Goal: Communication & Community: Answer question/provide support

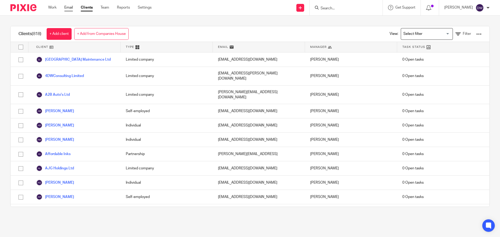
click at [70, 7] on link "Email" at bounding box center [68, 7] width 9 height 5
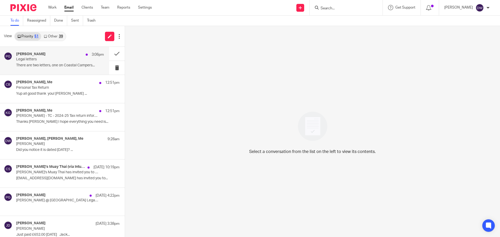
click at [78, 59] on p "Legal letters" at bounding box center [51, 59] width 70 height 4
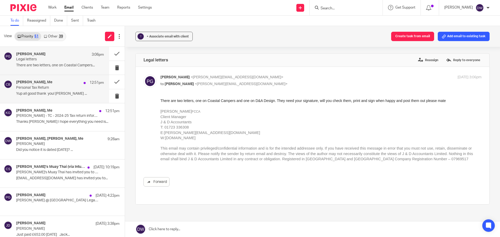
click at [64, 97] on div "[PERSON_NAME], Me 12:51pm Personal Tax Return Yup all good thank you! [PERSON_N…" at bounding box center [60, 88] width 88 height 17
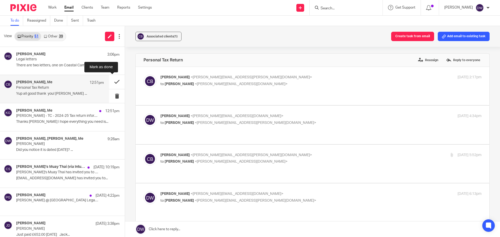
click at [111, 82] on button at bounding box center [117, 82] width 16 height 14
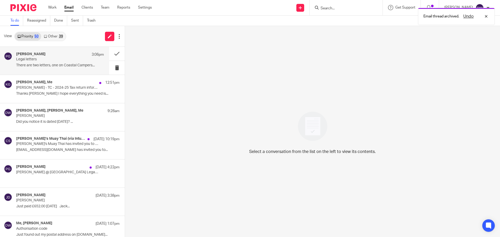
click at [52, 63] on p "There are two letters, one on Coastal Campers..." at bounding box center [60, 65] width 88 height 4
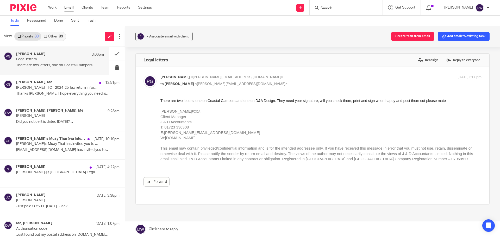
click at [59, 36] on link "Other 39" at bounding box center [53, 36] width 24 height 8
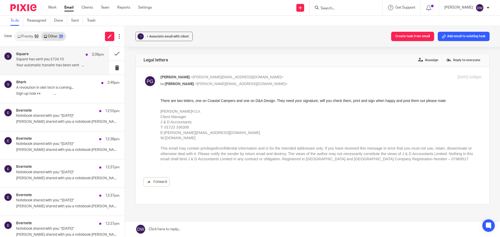
click at [74, 64] on p "Your automatic transfer has been sent ﻿͏ ﻿͏ ﻿͏..." at bounding box center [60, 65] width 88 height 4
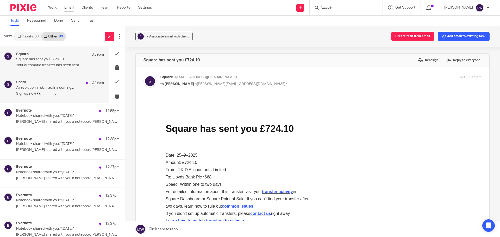
click at [69, 86] on p "A revolution in skin tech is coming..." at bounding box center [51, 88] width 70 height 4
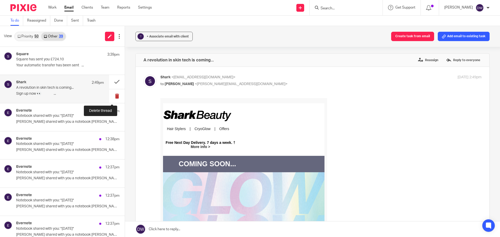
click at [110, 95] on button at bounding box center [117, 96] width 16 height 14
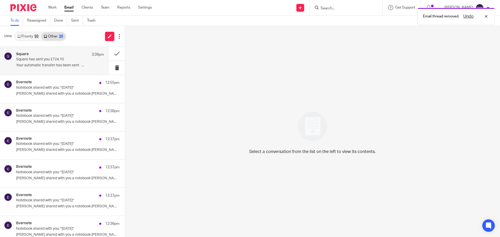
click at [57, 62] on div "Square 3:39pm Square has sent you £724.10 Your automatic transfer has been sent…" at bounding box center [60, 60] width 88 height 17
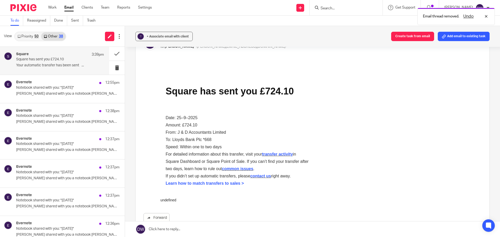
scroll to position [52, 0]
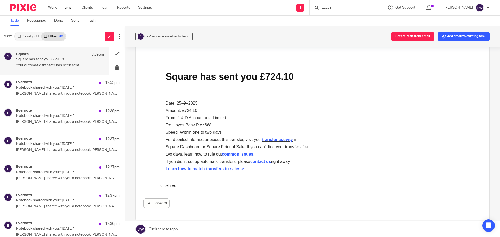
click at [35, 37] on div "50" at bounding box center [36, 37] width 4 height 4
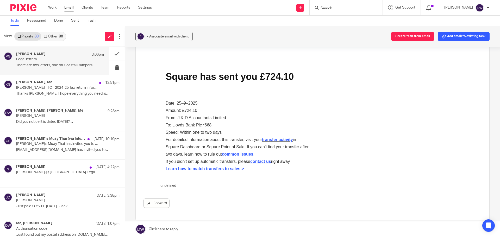
click at [44, 60] on p "Legal letters" at bounding box center [51, 59] width 70 height 4
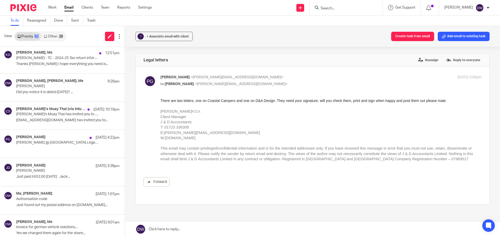
scroll to position [31, 0]
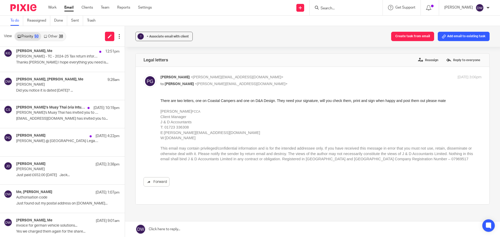
click at [154, 231] on link at bounding box center [312, 230] width 375 height 16
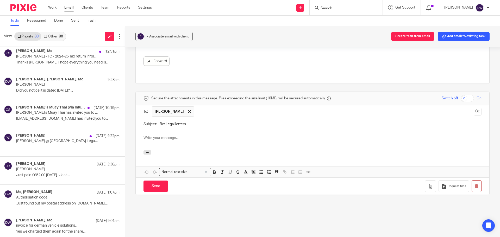
scroll to position [0, 0]
click at [160, 182] on input "Send" at bounding box center [155, 186] width 25 height 11
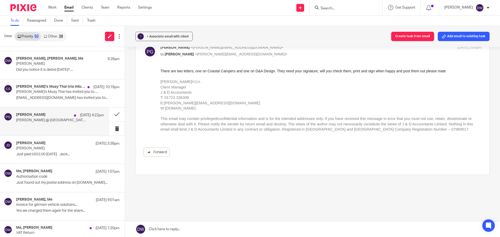
scroll to position [26, 0]
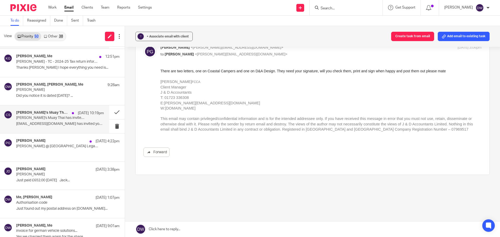
click at [57, 124] on p "[EMAIL_ADDRESS][DOMAIN_NAME] has invited you to..." at bounding box center [60, 124] width 88 height 4
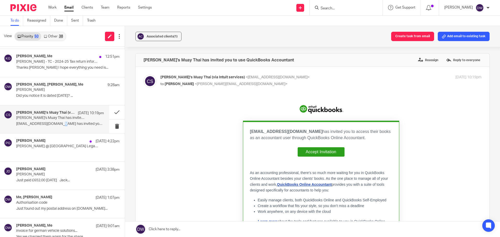
scroll to position [0, 0]
click at [113, 112] on button at bounding box center [117, 112] width 16 height 14
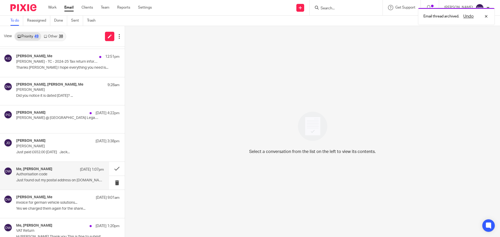
click at [52, 176] on p "Authorisation code" at bounding box center [51, 174] width 70 height 4
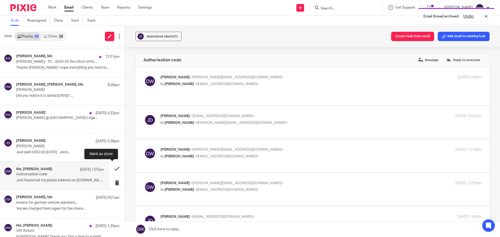
click at [111, 165] on button at bounding box center [117, 169] width 16 height 14
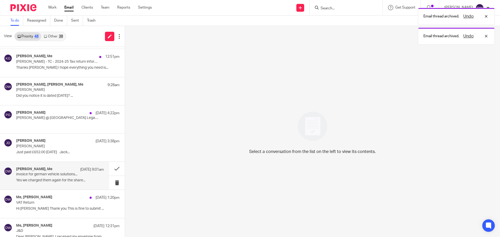
click at [51, 172] on p "invoice for german vehicle solutions..." at bounding box center [51, 174] width 70 height 4
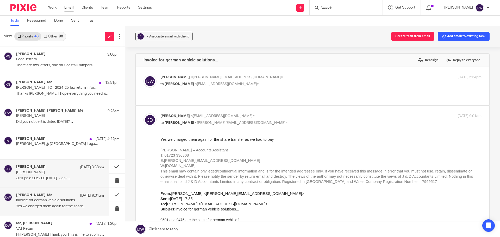
click at [44, 173] on p "[PERSON_NAME]" at bounding box center [51, 172] width 70 height 4
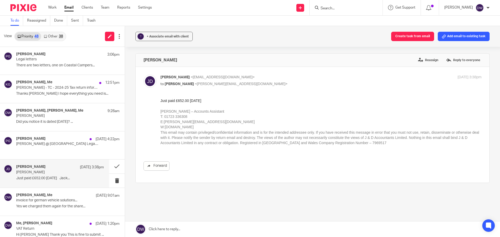
click at [56, 35] on link "Other 38" at bounding box center [53, 36] width 24 height 8
